Goal: Transaction & Acquisition: Book appointment/travel/reservation

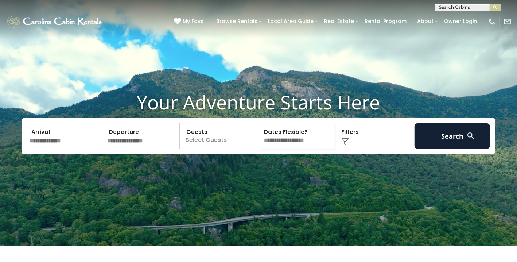
scroll to position [26, 0]
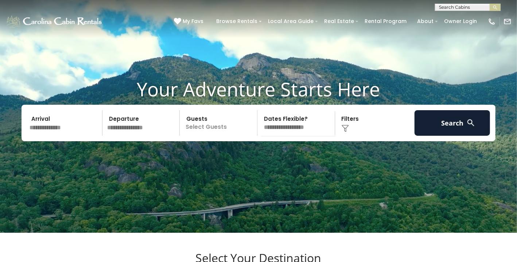
click at [345, 132] on img at bounding box center [344, 128] width 7 height 7
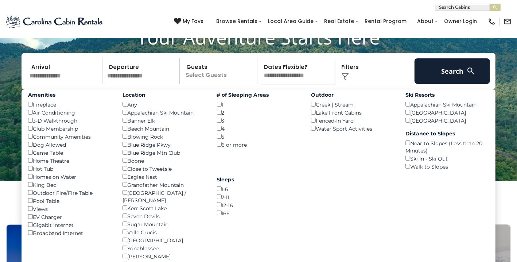
scroll to position [78, 0]
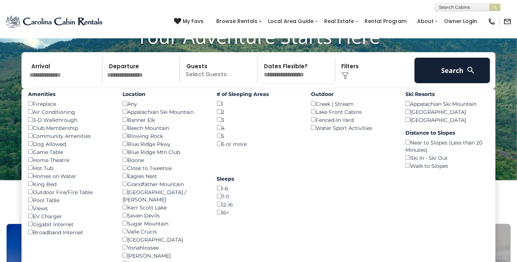
click at [46, 81] on input "text" at bounding box center [64, 71] width 75 height 26
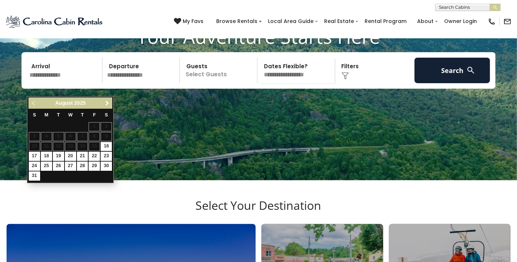
click at [106, 103] on span "Next" at bounding box center [107, 103] width 6 height 6
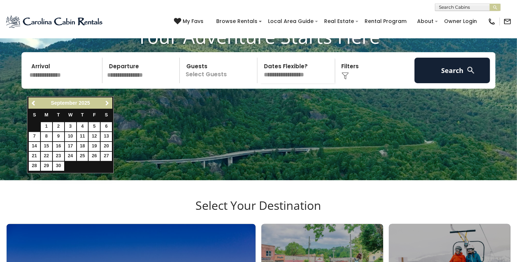
click at [106, 103] on span "Next" at bounding box center [107, 103] width 6 height 6
click at [106, 138] on link "11" at bounding box center [106, 136] width 11 height 9
type input "********"
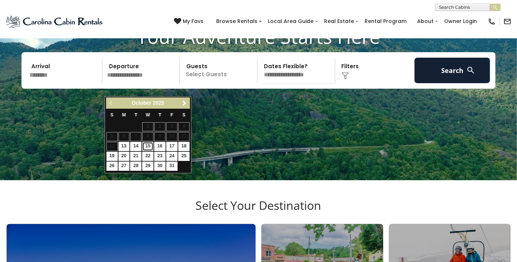
click at [146, 144] on link "15" at bounding box center [147, 146] width 11 height 9
type input "********"
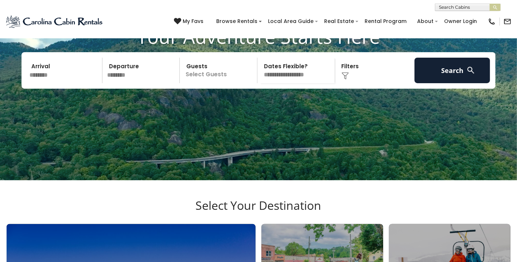
click at [211, 83] on p "Select Guests" at bounding box center [219, 71] width 75 height 26
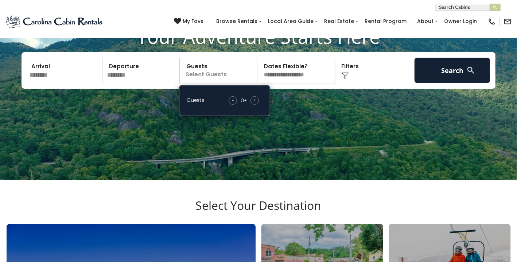
click at [253, 103] on span "+" at bounding box center [254, 99] width 3 height 7
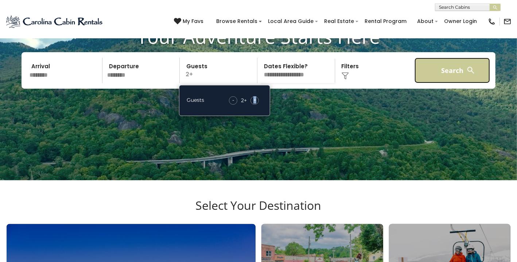
click at [443, 83] on button "Search" at bounding box center [451, 71] width 75 height 26
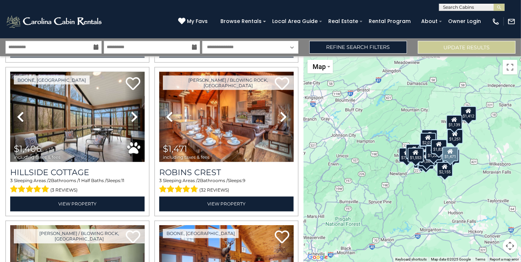
scroll to position [781, 0]
